Goal: Task Accomplishment & Management: Manage account settings

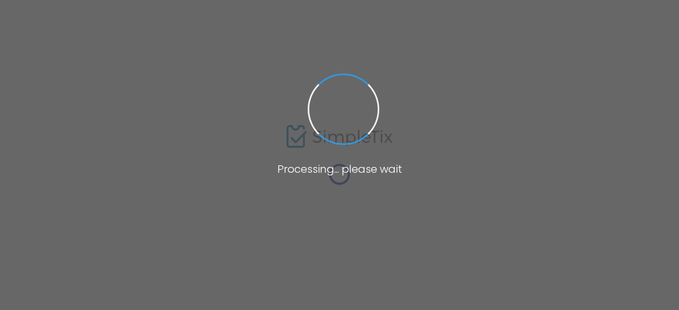
type input "wolf"
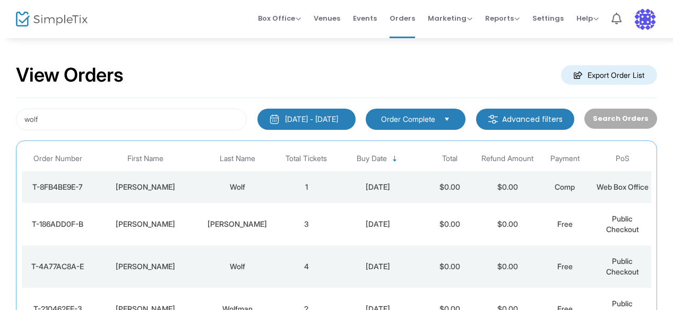
click at [204, 198] on td "Wolf" at bounding box center [237, 187] width 81 height 32
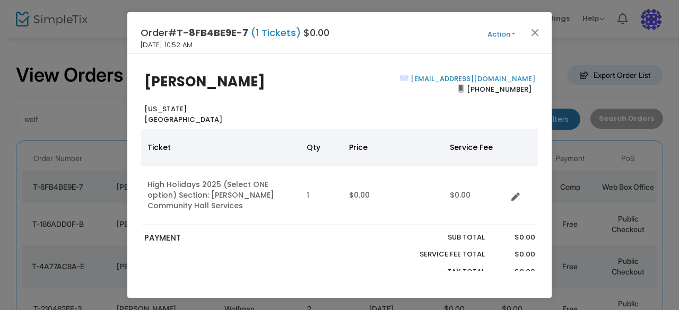
click at [500, 32] on button "Action" at bounding box center [501, 35] width 64 height 12
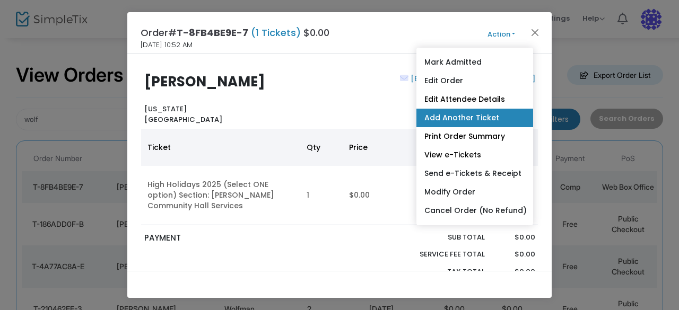
click at [484, 115] on link "Add Another Ticket" at bounding box center [474, 118] width 117 height 19
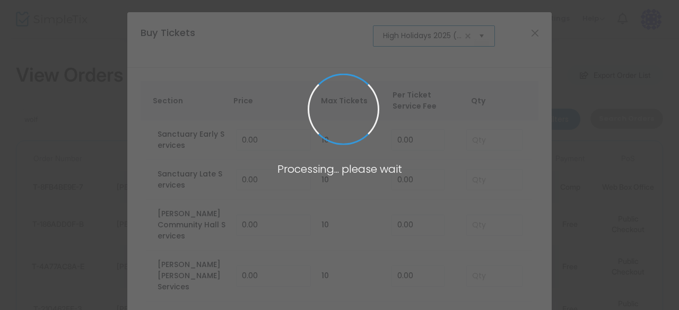
scroll to position [0, 65]
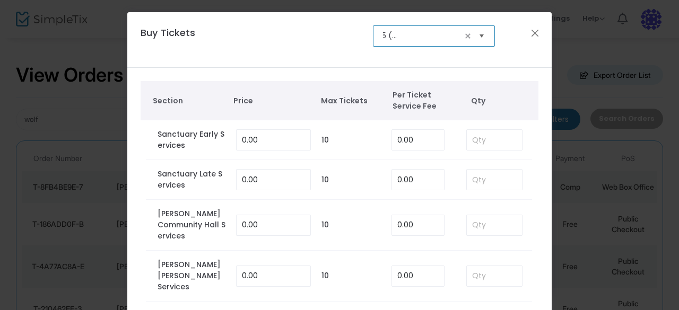
click at [485, 33] on span "Select" at bounding box center [482, 36] width 18 height 18
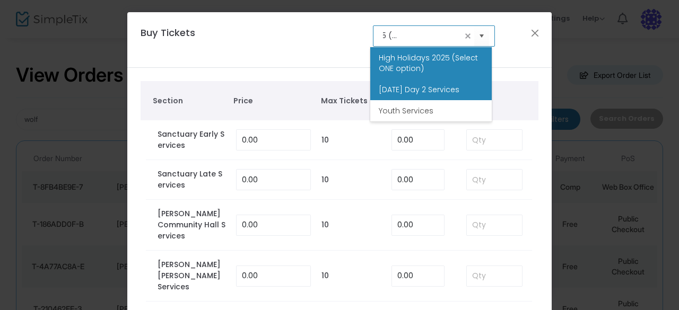
click at [458, 89] on span "[DATE] Day 2 Services" at bounding box center [419, 89] width 81 height 11
type input "[DATE] Day 2 Services"
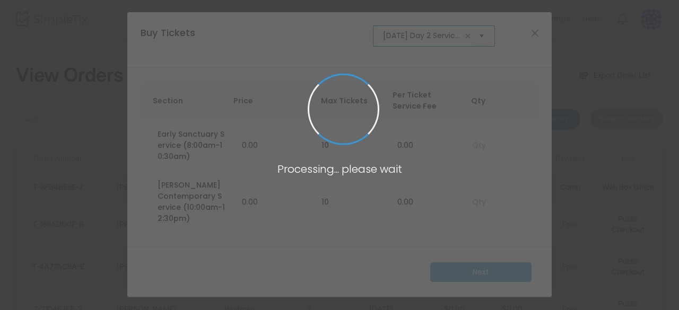
scroll to position [0, 34]
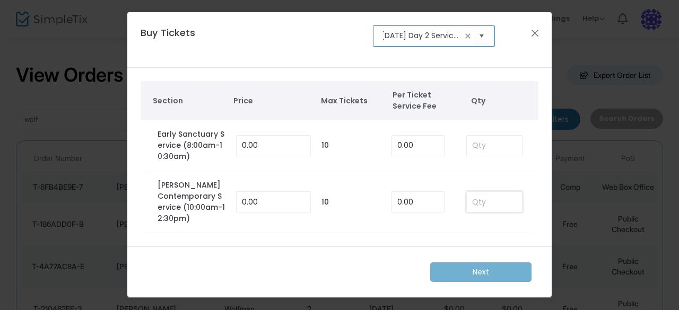
click at [477, 199] on input at bounding box center [494, 202] width 55 height 20
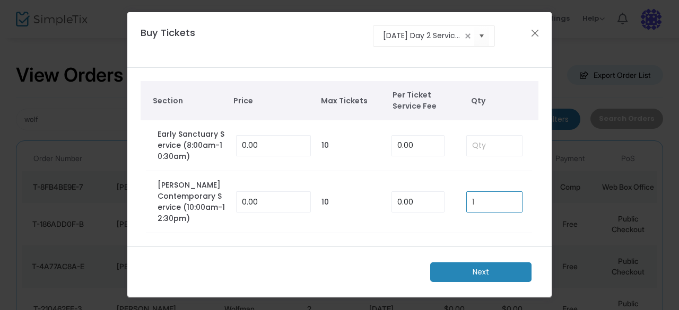
type input "1"
click at [479, 263] on m-button "Next" at bounding box center [480, 273] width 101 height 20
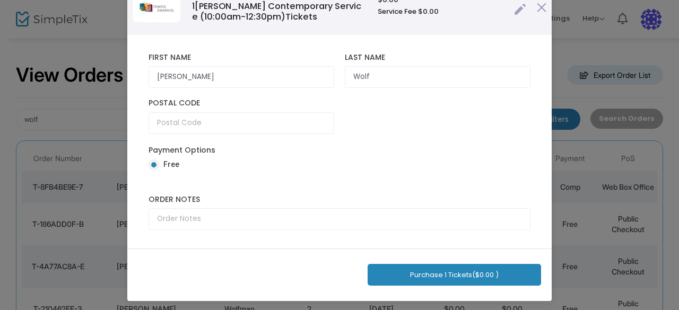
scroll to position [73, 0]
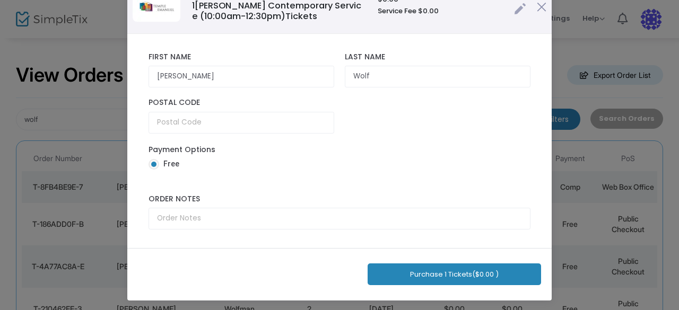
click at [440, 255] on div "Purchase 1 Tickets ($0.00 )" at bounding box center [339, 274] width 424 height 53
click at [438, 269] on button "Purchase 1 Tickets ($0.00 )" at bounding box center [454, 275] width 173 height 22
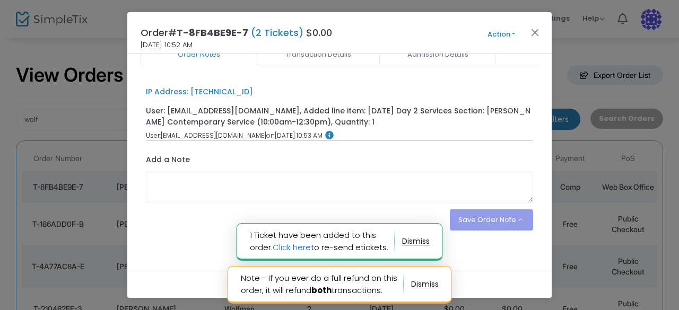
click at [447, 54] on link "Admission Details" at bounding box center [437, 54] width 117 height 22
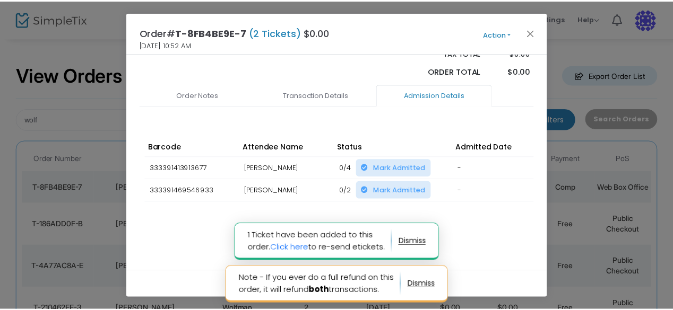
scroll to position [266, 0]
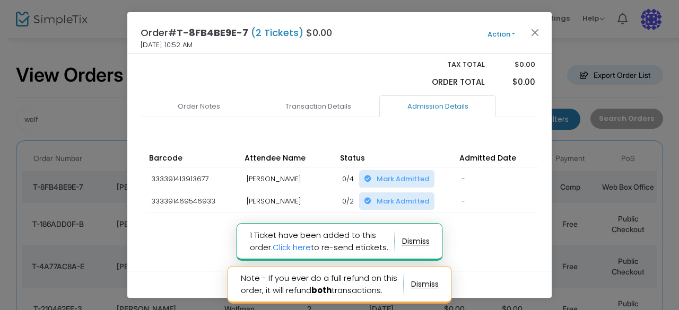
click at [413, 196] on span "Mark Admitted" at bounding box center [403, 201] width 53 height 10
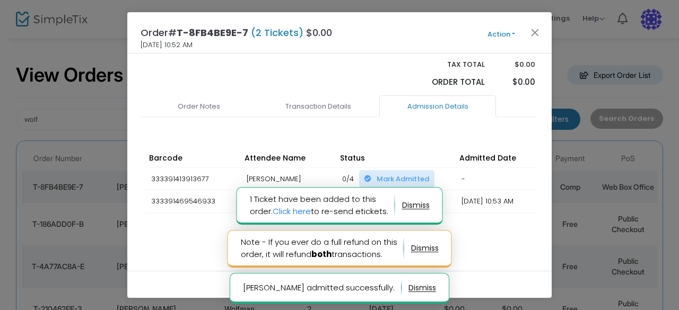
click at [404, 174] on span "Mark Admitted" at bounding box center [403, 179] width 53 height 10
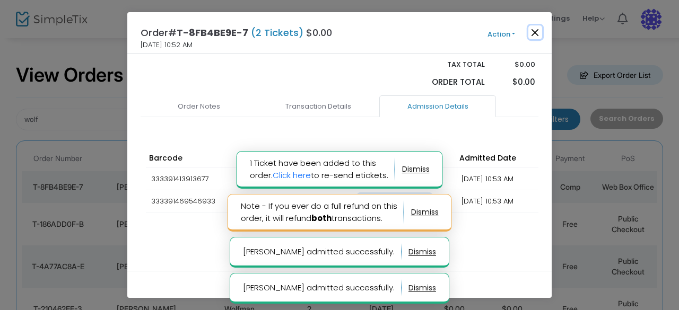
click at [539, 33] on button "Close" at bounding box center [535, 32] width 14 height 14
